Goal: Task Accomplishment & Management: Use online tool/utility

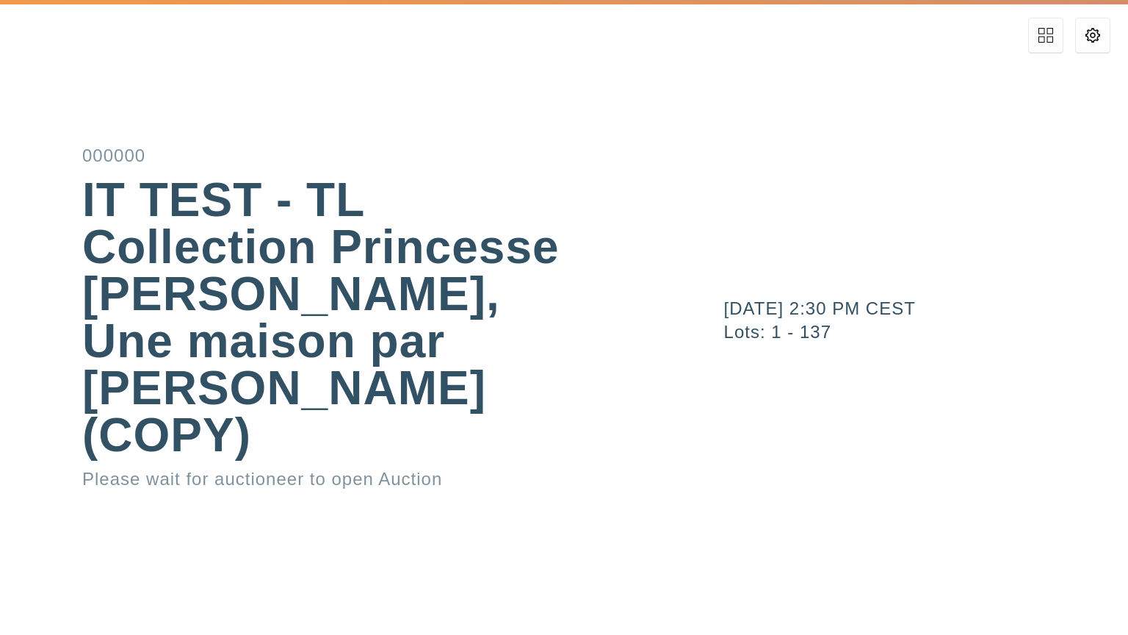
click at [1059, 39] on button at bounding box center [1046, 35] width 35 height 35
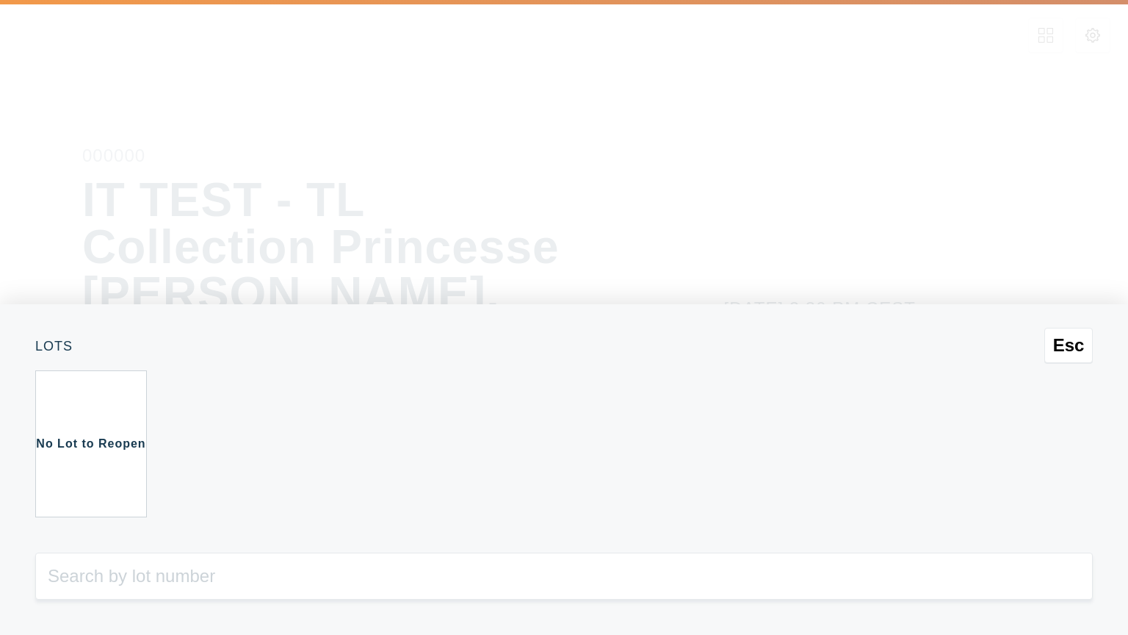
click at [54, 431] on div "No Lot to Reopen" at bounding box center [91, 443] width 112 height 147
click at [294, 272] on div "Esc Lots No Lot to Reopen" at bounding box center [564, 317] width 1128 height 635
click at [97, 232] on div "Esc Lots No Lot to Reopen" at bounding box center [564, 317] width 1128 height 635
click at [117, 432] on div "No Lot to Reopen" at bounding box center [91, 443] width 112 height 147
click at [1058, 342] on span "Esc" at bounding box center [1070, 345] width 32 height 21
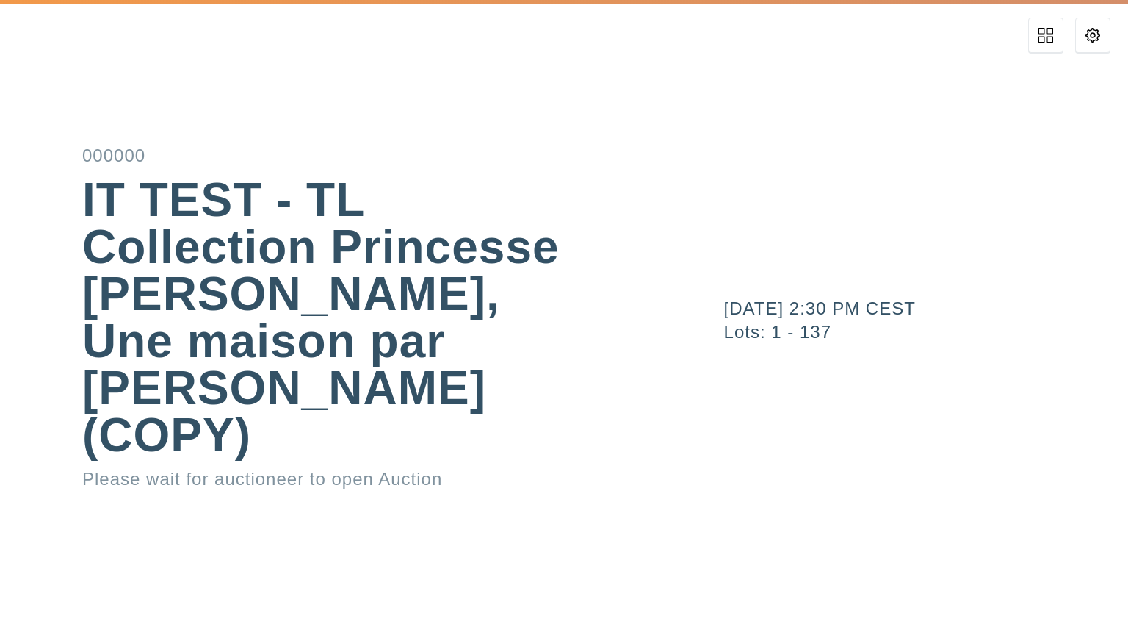
click at [391, 332] on div "IT TEST - TL Collection Princesse [PERSON_NAME], Une maison par [PERSON_NAME] (…" at bounding box center [338, 317] width 513 height 282
drag, startPoint x: 392, startPoint y: 332, endPoint x: 743, endPoint y: 532, distance: 403.4
click at [743, 532] on div "[DATE] 2:30 PM CEST Lots: 1 - 137" at bounding box center [902, 317] width 451 height 635
click at [748, 616] on div "[DATE] 2:30 PM CEST Lots: 1 - 137" at bounding box center [902, 317] width 451 height 635
click at [746, 621] on div "[DATE] 2:30 PM CEST Lots: 1 - 137" at bounding box center [902, 317] width 451 height 635
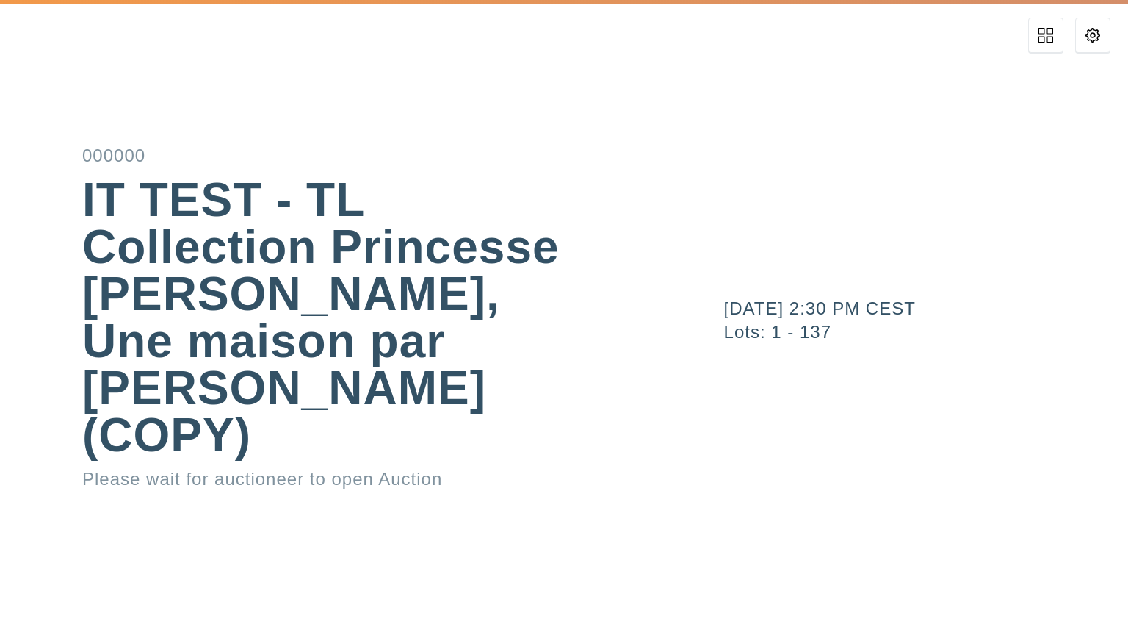
click at [597, 447] on div "000000 IT TEST - TL Collection Princesse Niloufar Pahlavi, Une maison par Jacqu…" at bounding box center [338, 317] width 677 height 341
click at [1042, 36] on icon at bounding box center [1046, 35] width 15 height 15
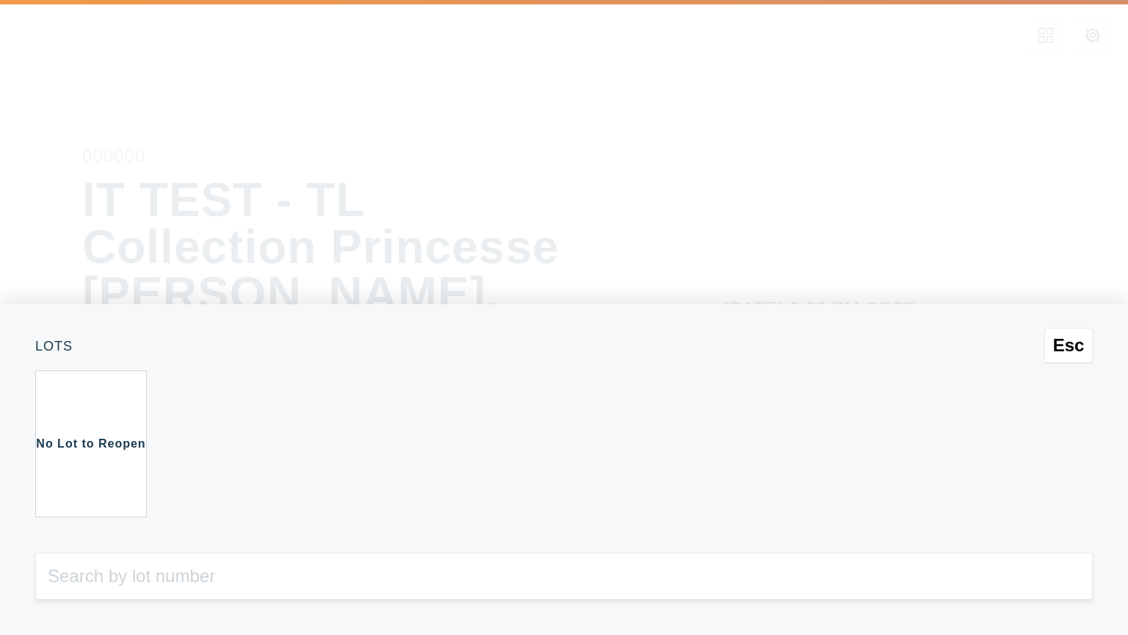
click at [1075, 346] on span "Esc" at bounding box center [1070, 345] width 32 height 21
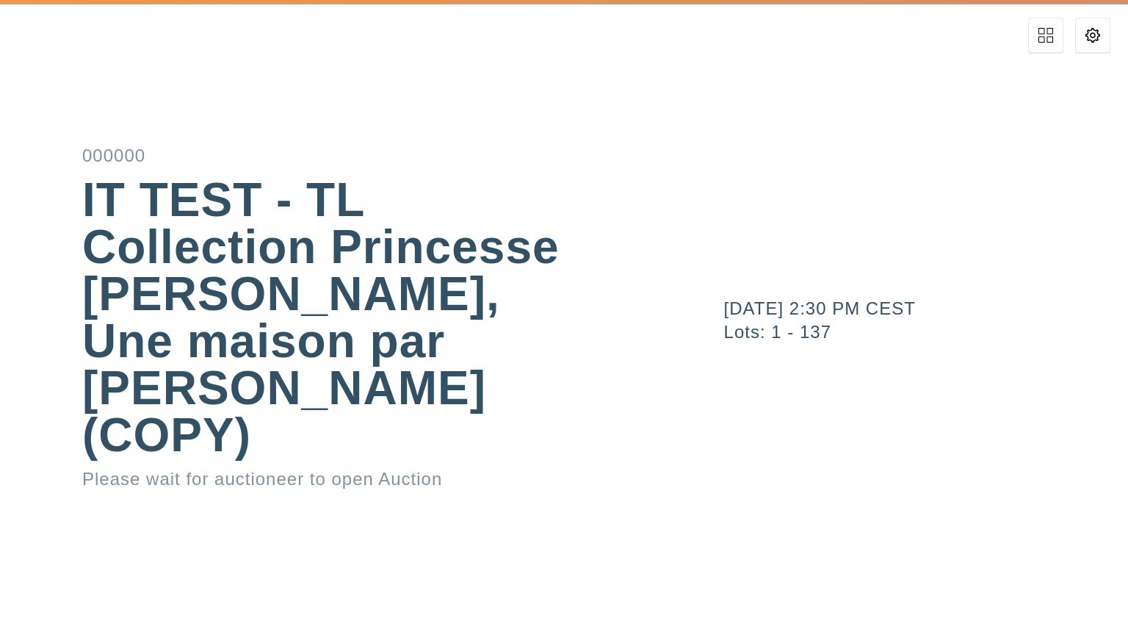
click at [1095, 41] on icon at bounding box center [1093, 35] width 15 height 15
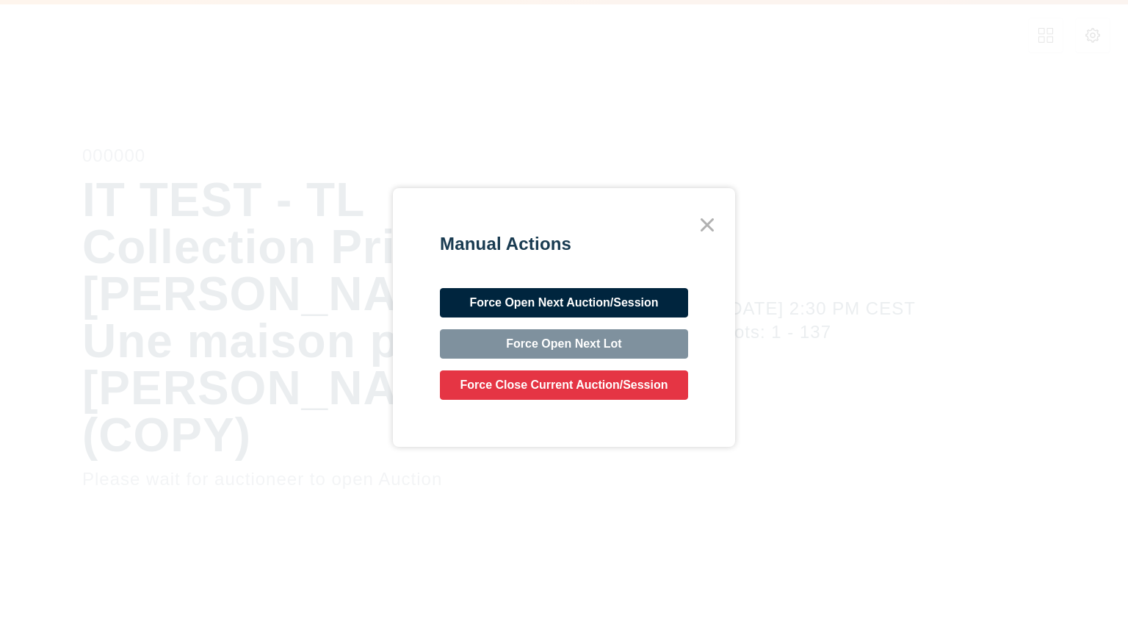
click at [538, 306] on button "Force Open Next Auction/Session" at bounding box center [564, 302] width 248 height 29
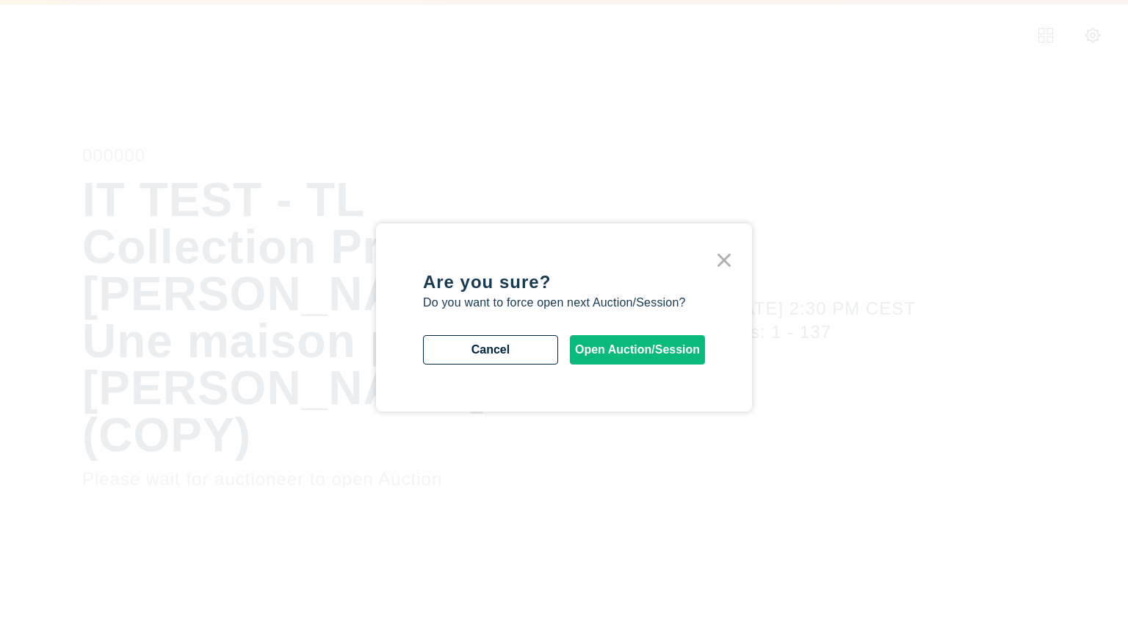
click at [600, 342] on button "Open Auction/Session" at bounding box center [637, 349] width 135 height 29
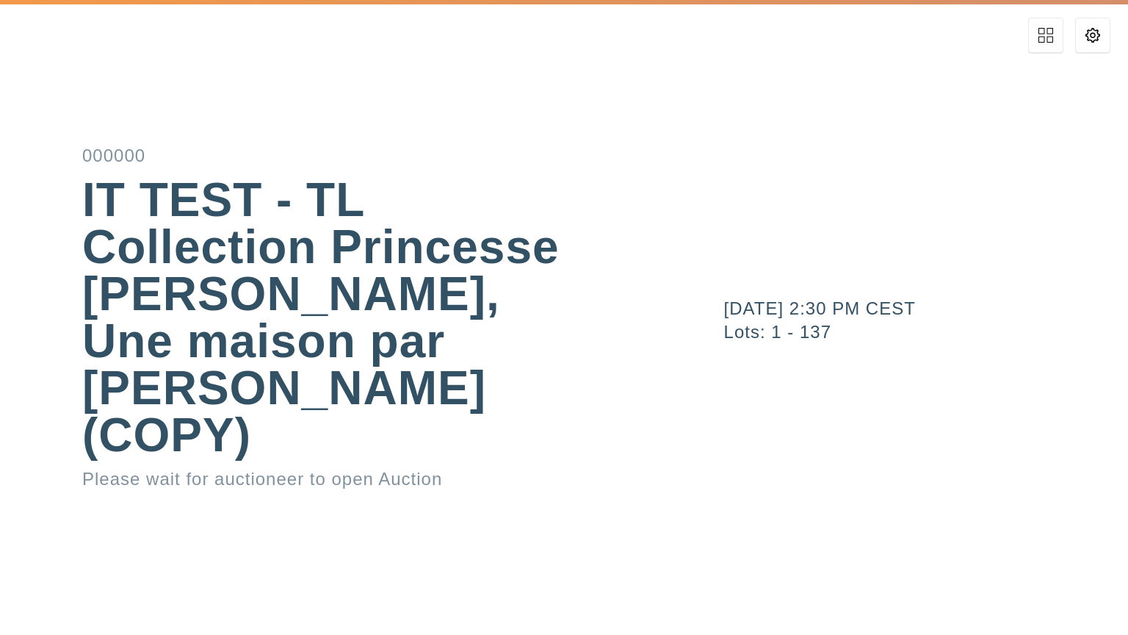
click at [1085, 32] on button at bounding box center [1093, 35] width 35 height 35
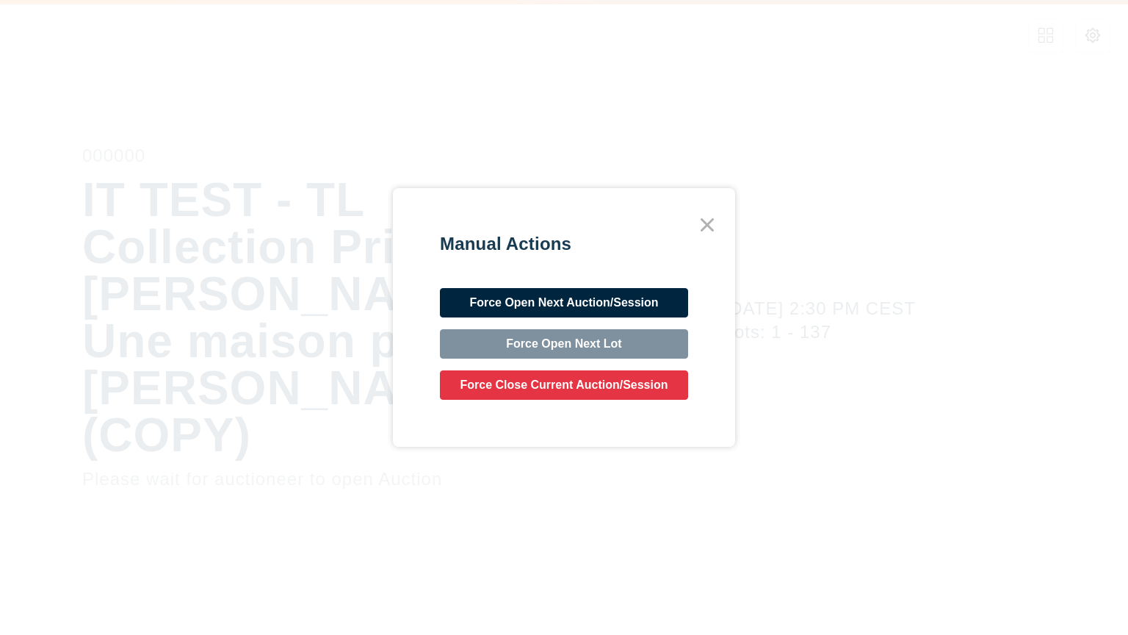
click at [577, 301] on button "Force Open Next Auction/Session" at bounding box center [564, 302] width 248 height 29
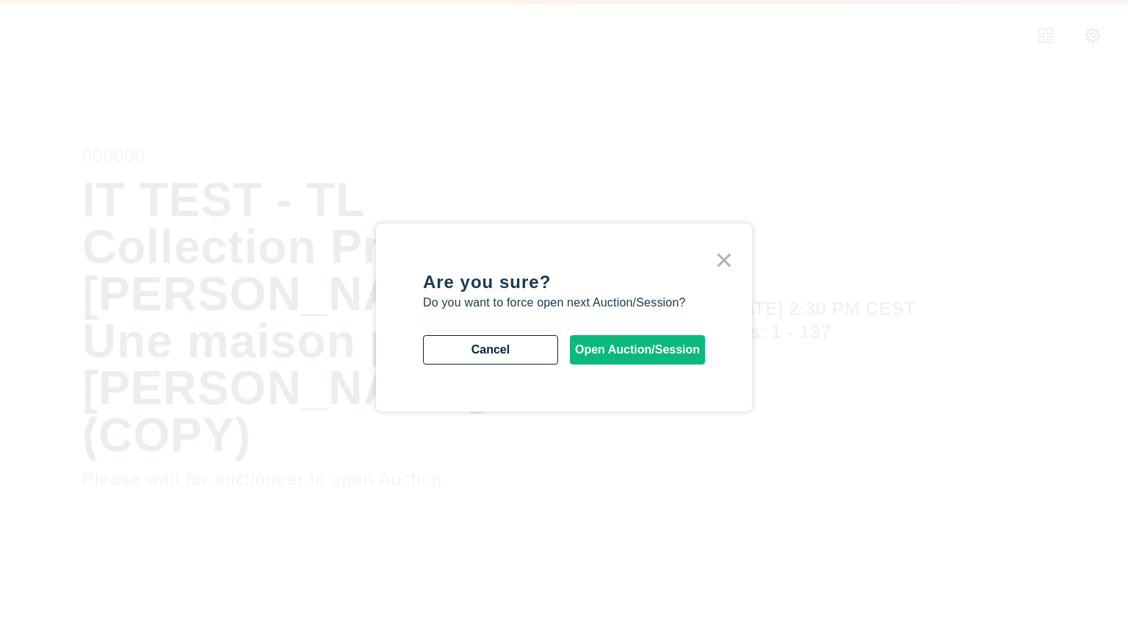
click at [618, 348] on button "Open Auction/Session" at bounding box center [637, 349] width 135 height 29
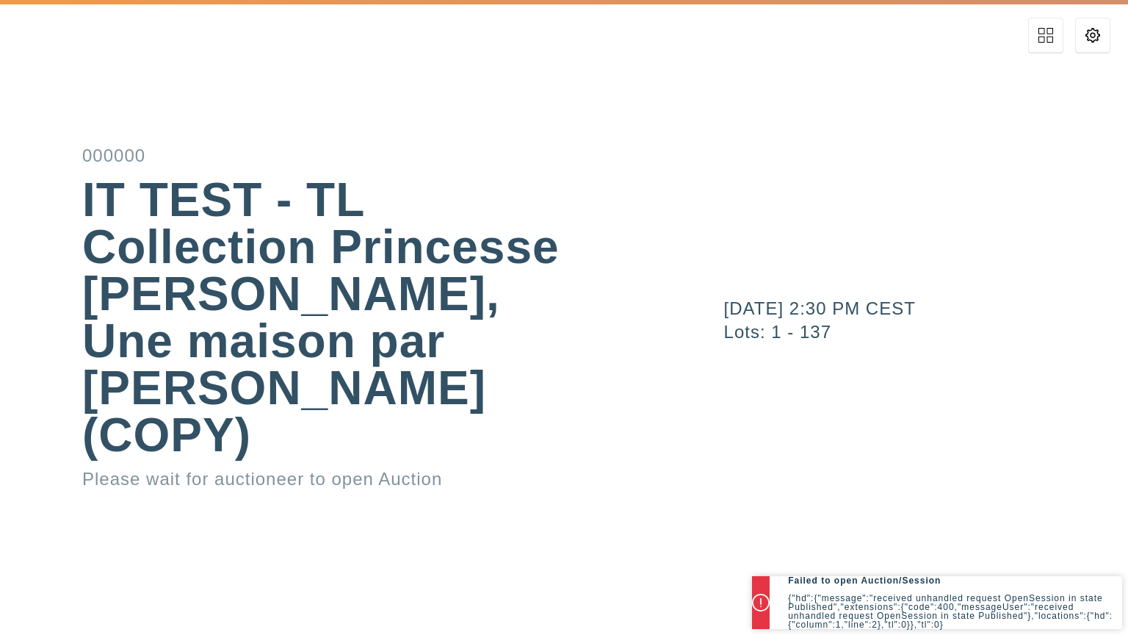
click at [1043, 37] on icon at bounding box center [1046, 35] width 15 height 15
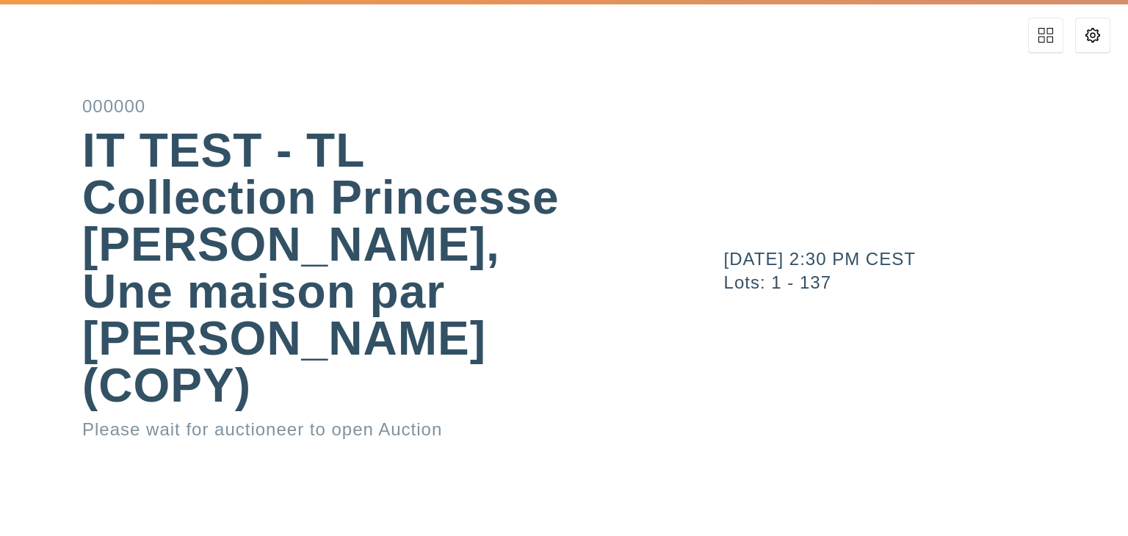
click at [366, 252] on div "IT TEST - TL Collection Princesse [PERSON_NAME], Une maison par [PERSON_NAME] (…" at bounding box center [338, 268] width 513 height 282
click at [887, 489] on div "[DATE] 2:30 PM CEST Lots: 1 - 137" at bounding box center [902, 268] width 451 height 536
drag, startPoint x: 887, startPoint y: 489, endPoint x: 778, endPoint y: 330, distance: 193.0
click at [779, 335] on div "[DATE] 2:30 PM CEST Lots: 1 - 137" at bounding box center [902, 268] width 451 height 536
click at [1092, 31] on icon at bounding box center [1093, 35] width 15 height 15
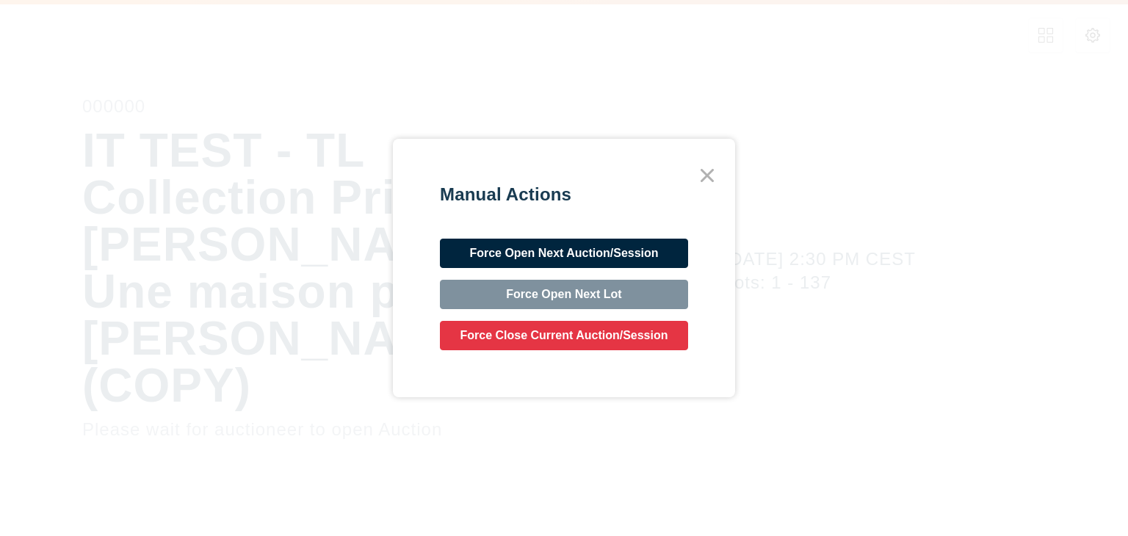
click at [541, 248] on button "Force Open Next Auction/Session" at bounding box center [564, 253] width 248 height 29
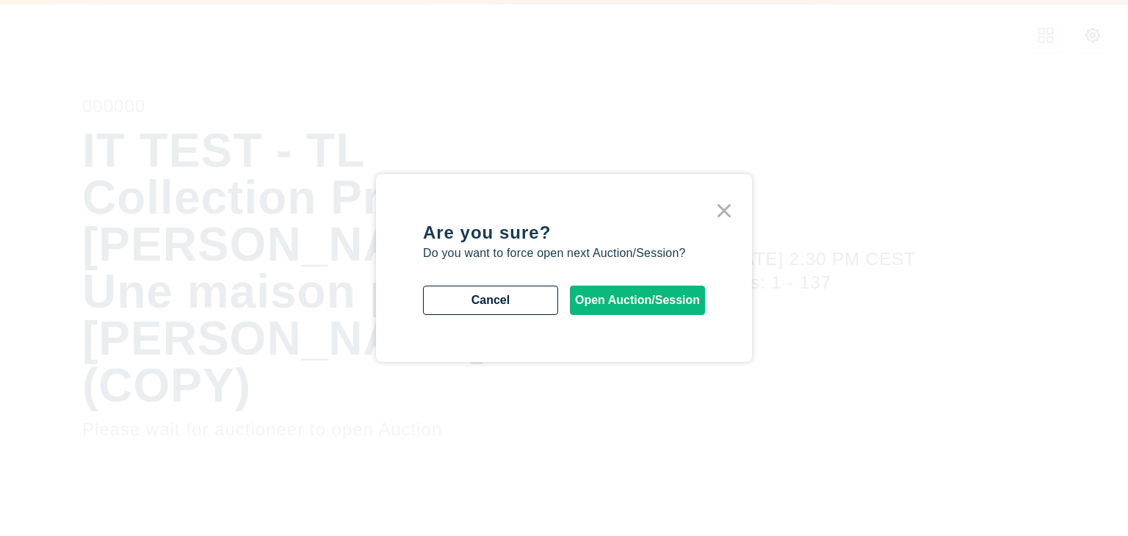
click at [614, 301] on button "Open Auction/Session" at bounding box center [637, 300] width 135 height 29
